Goal: Navigation & Orientation: Find specific page/section

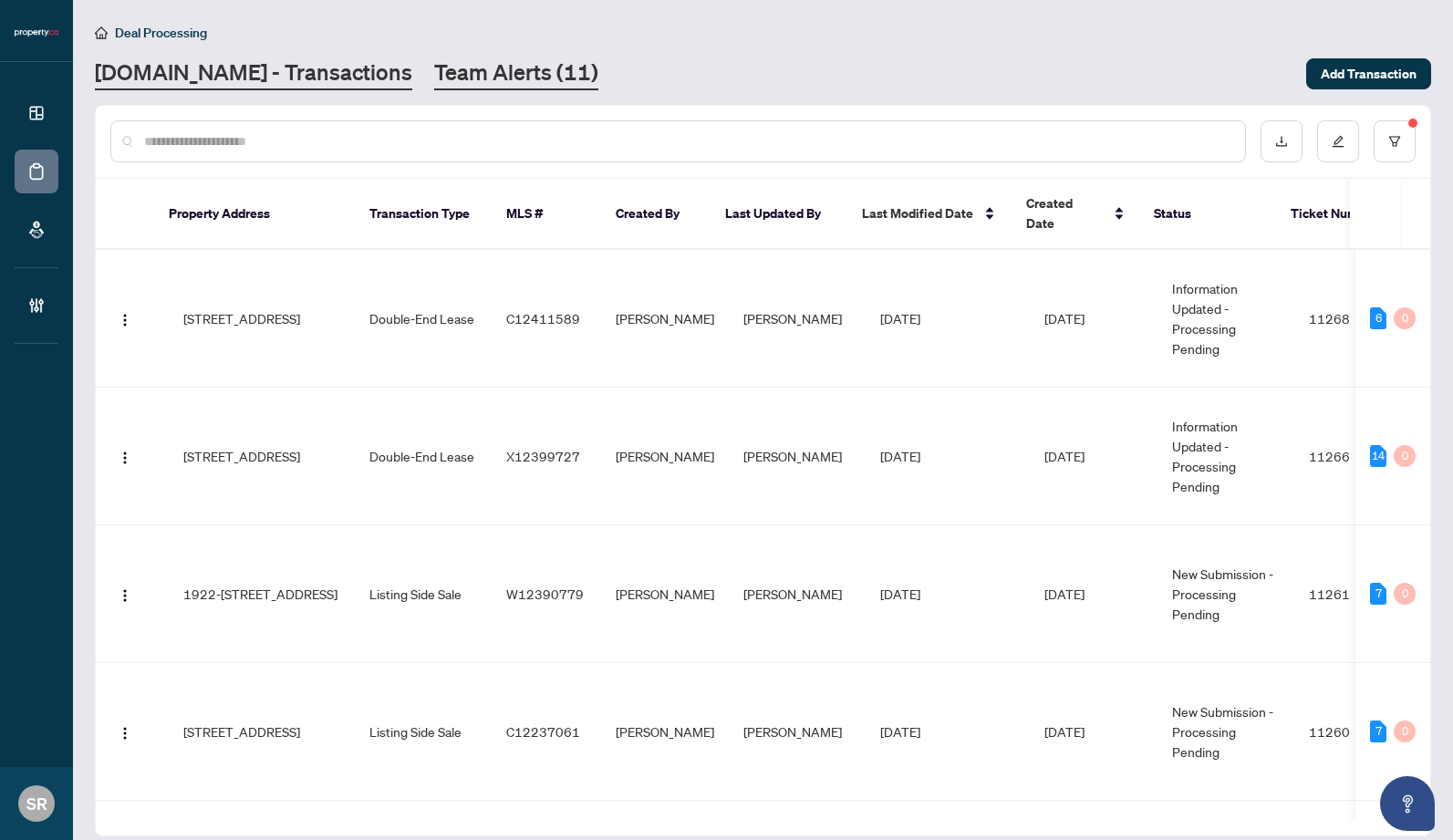
click at [439, 77] on link "Team Alerts (11)" at bounding box center [515, 73] width 164 height 32
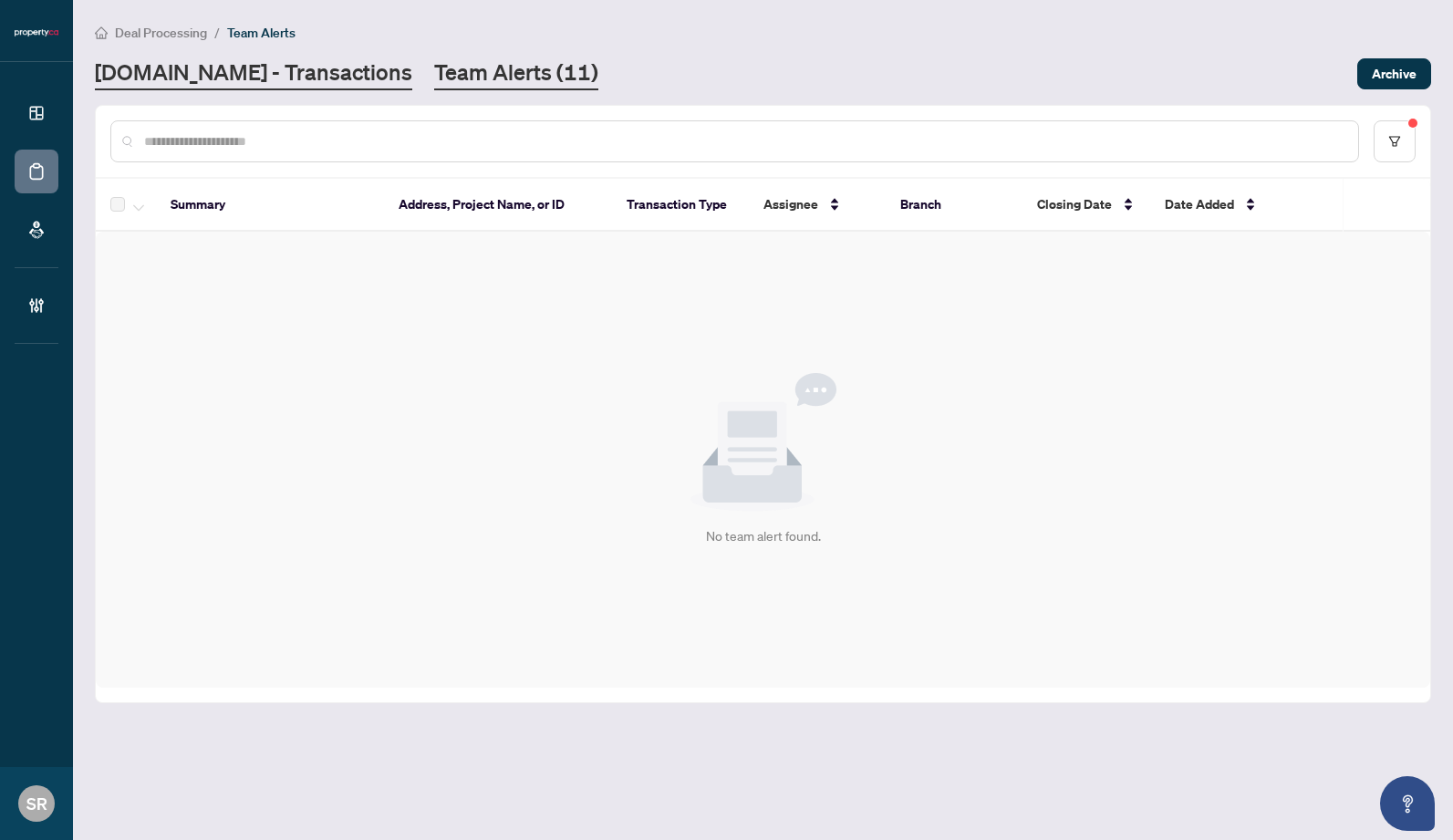
click at [186, 75] on link "[DOMAIN_NAME] - Transactions" at bounding box center [254, 73] width 317 height 32
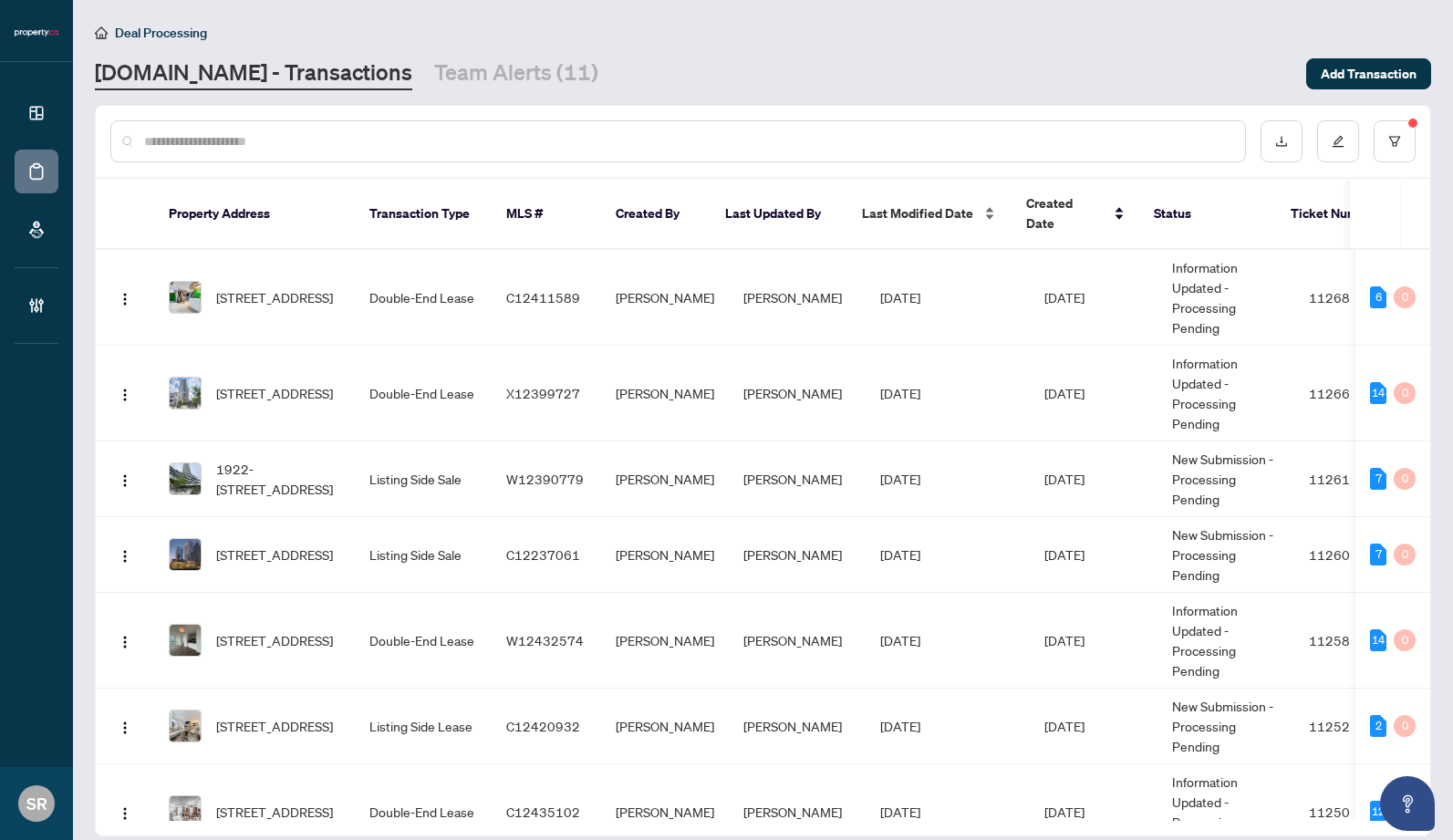
click at [917, 206] on span "Last Modified Date" at bounding box center [918, 214] width 111 height 20
